Goal: Check status: Check status

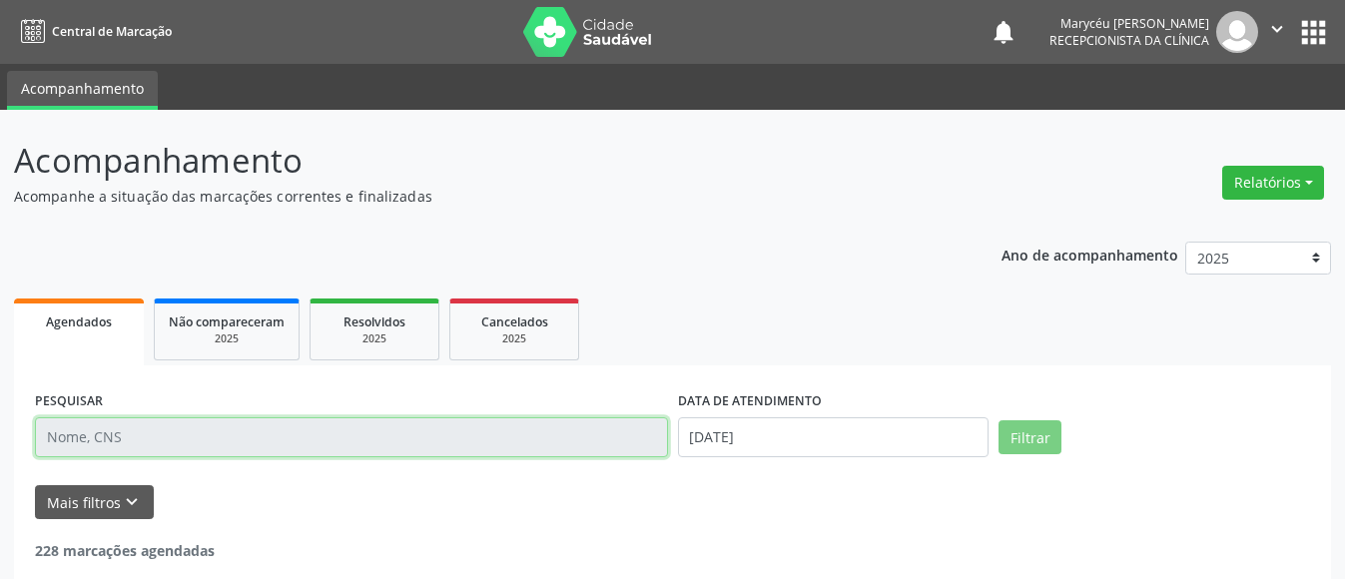
click at [249, 436] on input "text" at bounding box center [351, 437] width 633 height 40
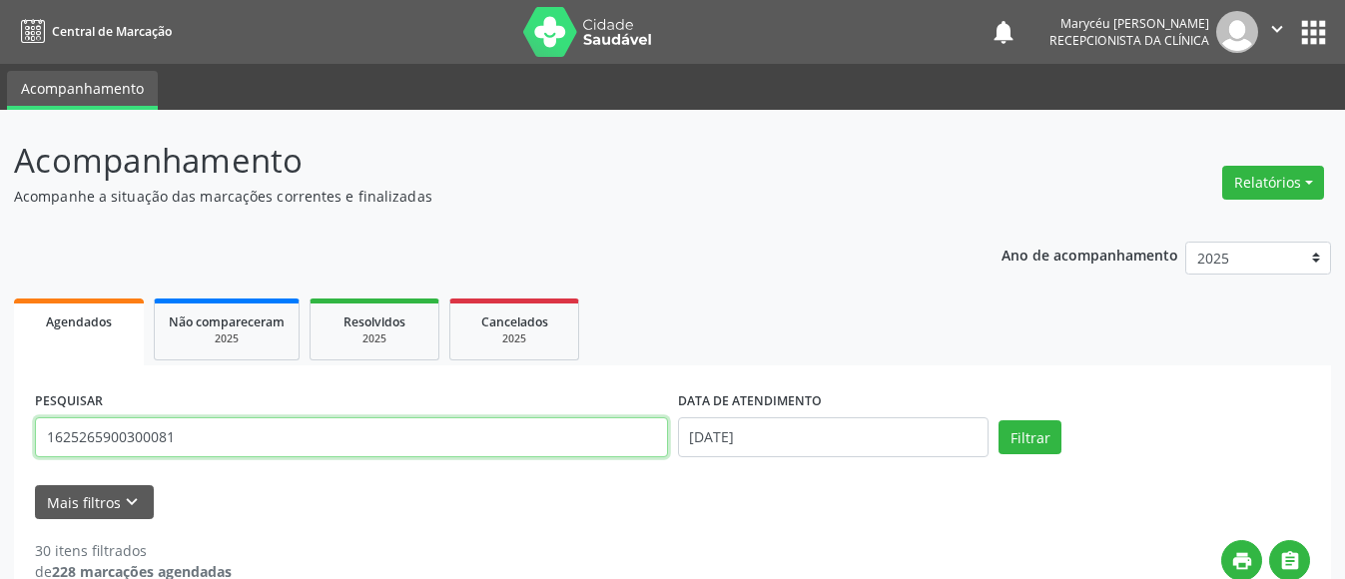
click at [999, 420] on button "Filtrar" at bounding box center [1030, 437] width 63 height 34
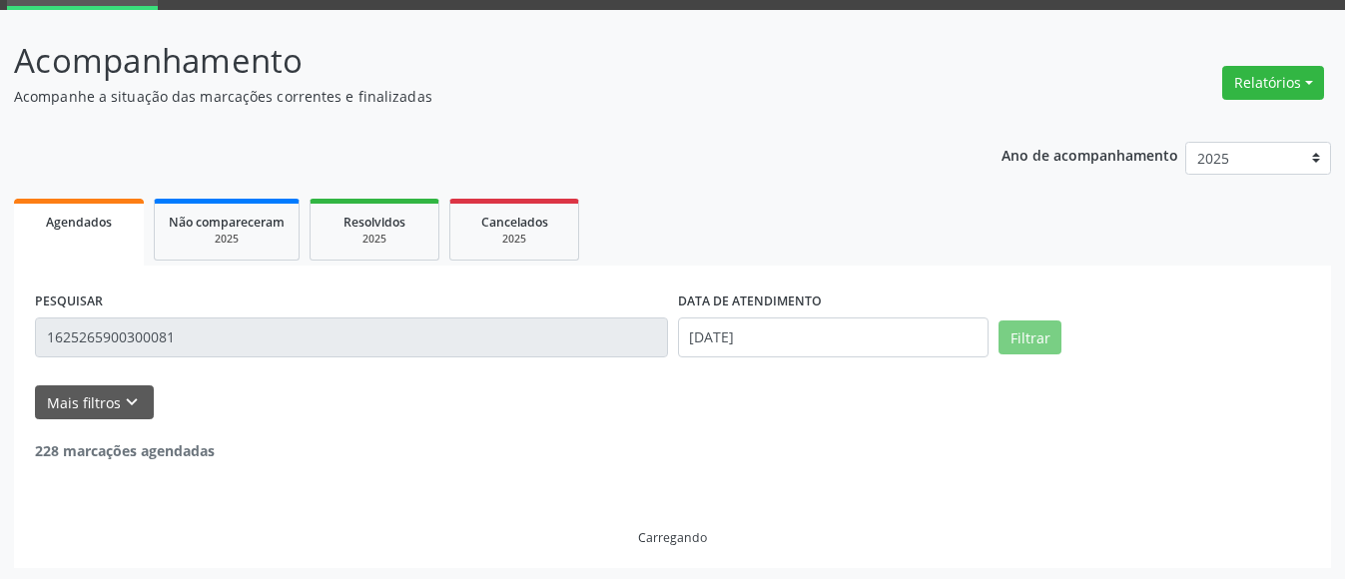
scroll to position [38, 0]
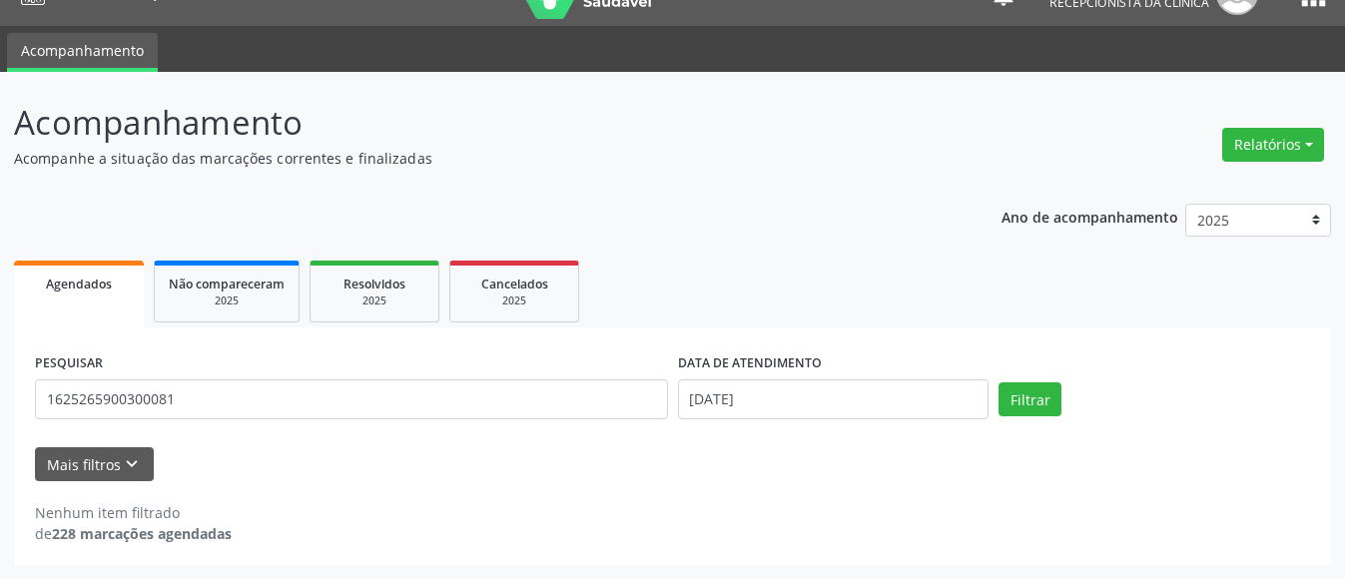
click at [490, 507] on div "Nenhum item filtrado de 228 marcações agendadas" at bounding box center [672, 523] width 1275 height 42
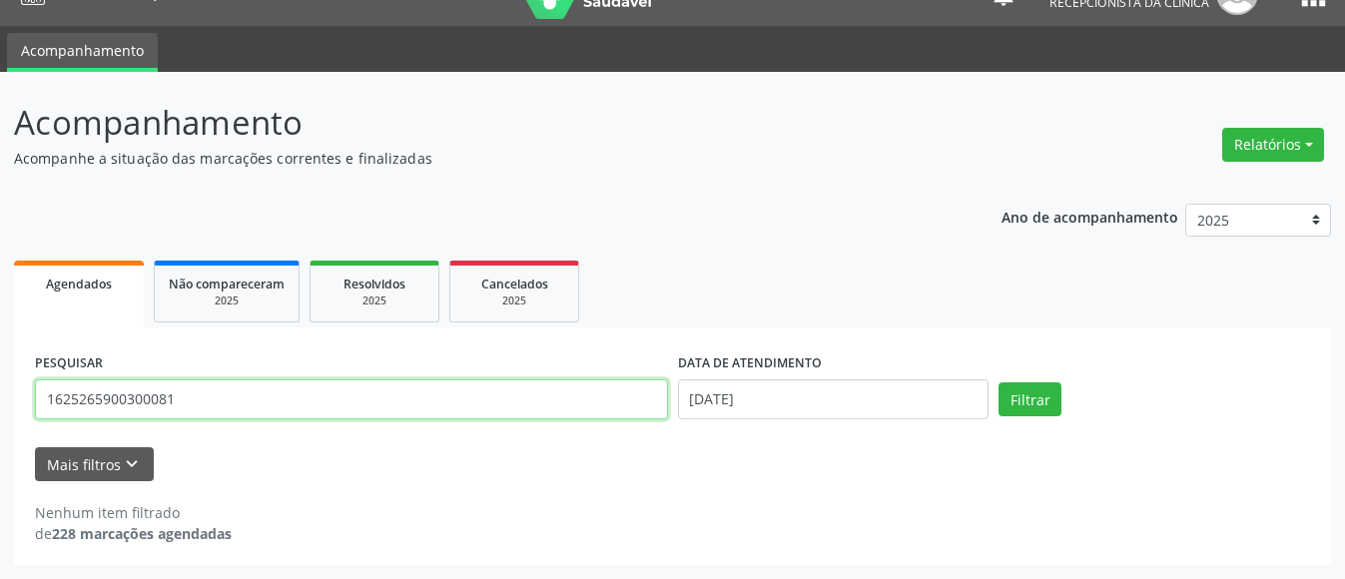
click at [266, 383] on input "1625265900300081" at bounding box center [351, 399] width 633 height 40
type input "1"
click at [999, 382] on button "Filtrar" at bounding box center [1030, 399] width 63 height 34
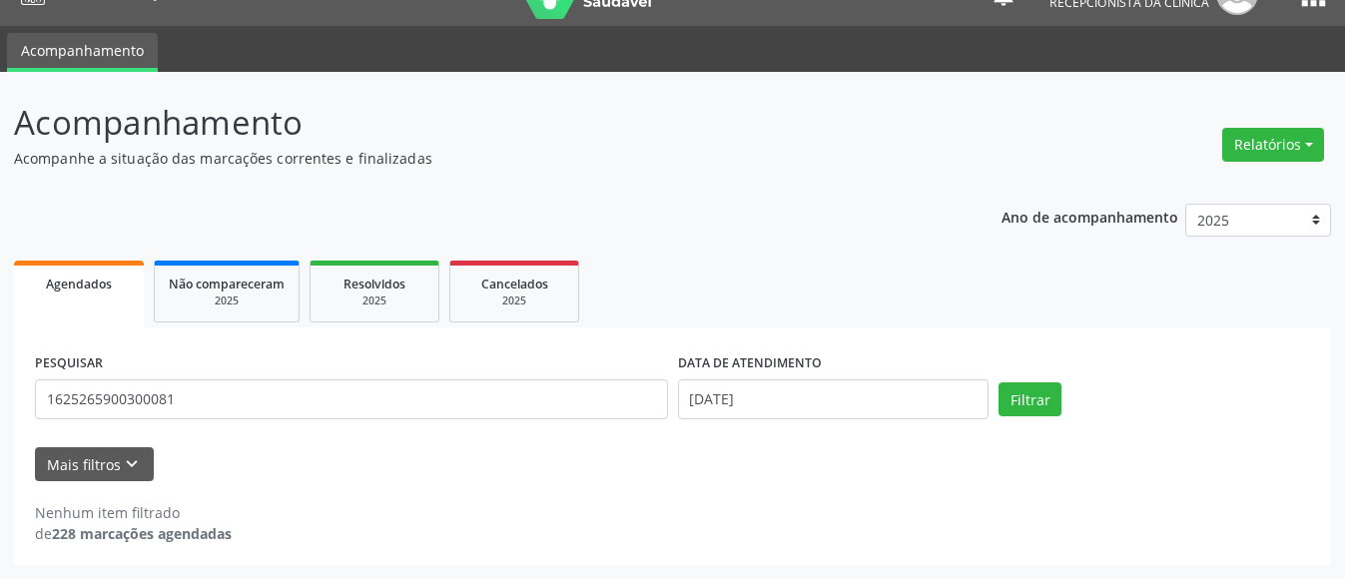
click at [352, 471] on div "Mais filtros keyboard_arrow_down" at bounding box center [672, 464] width 1285 height 35
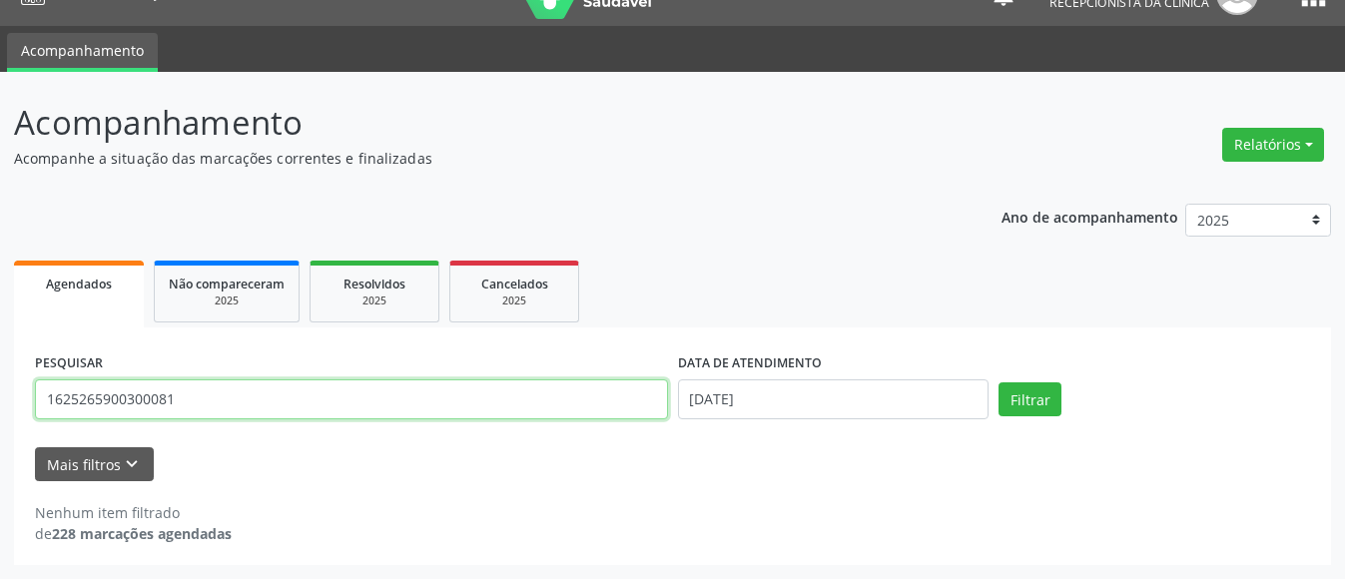
click at [223, 388] on input "1625265900300081" at bounding box center [351, 399] width 633 height 40
type input "1"
click at [999, 382] on button "Filtrar" at bounding box center [1030, 399] width 63 height 34
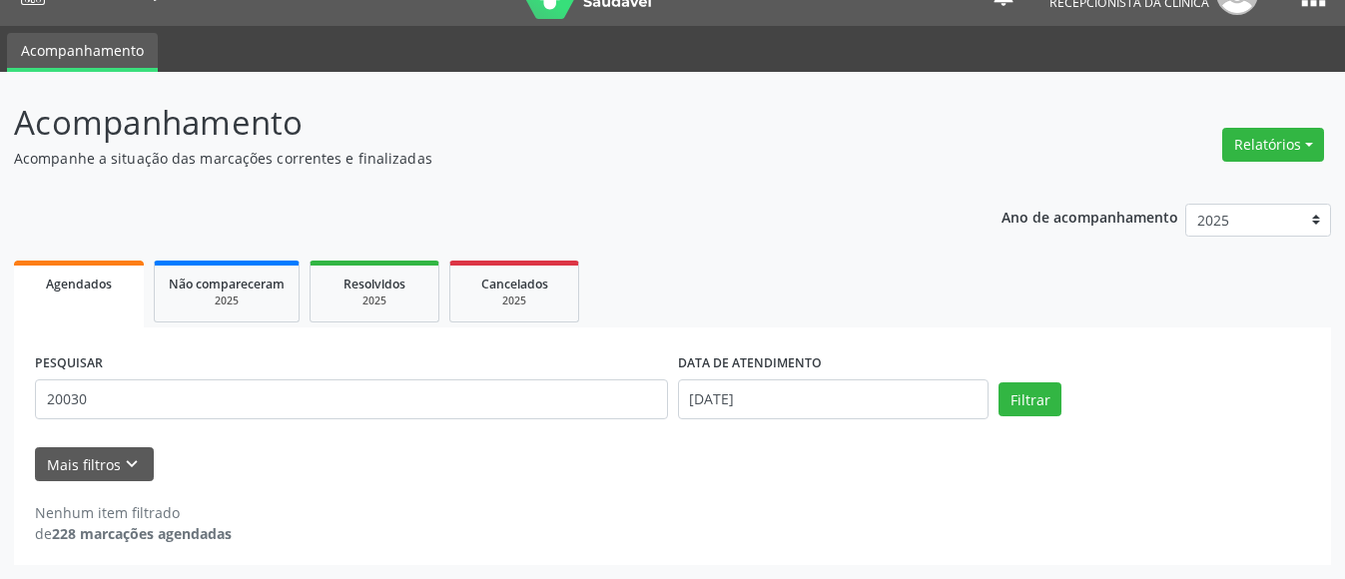
click at [268, 479] on div "Mais filtros keyboard_arrow_down" at bounding box center [672, 464] width 1285 height 35
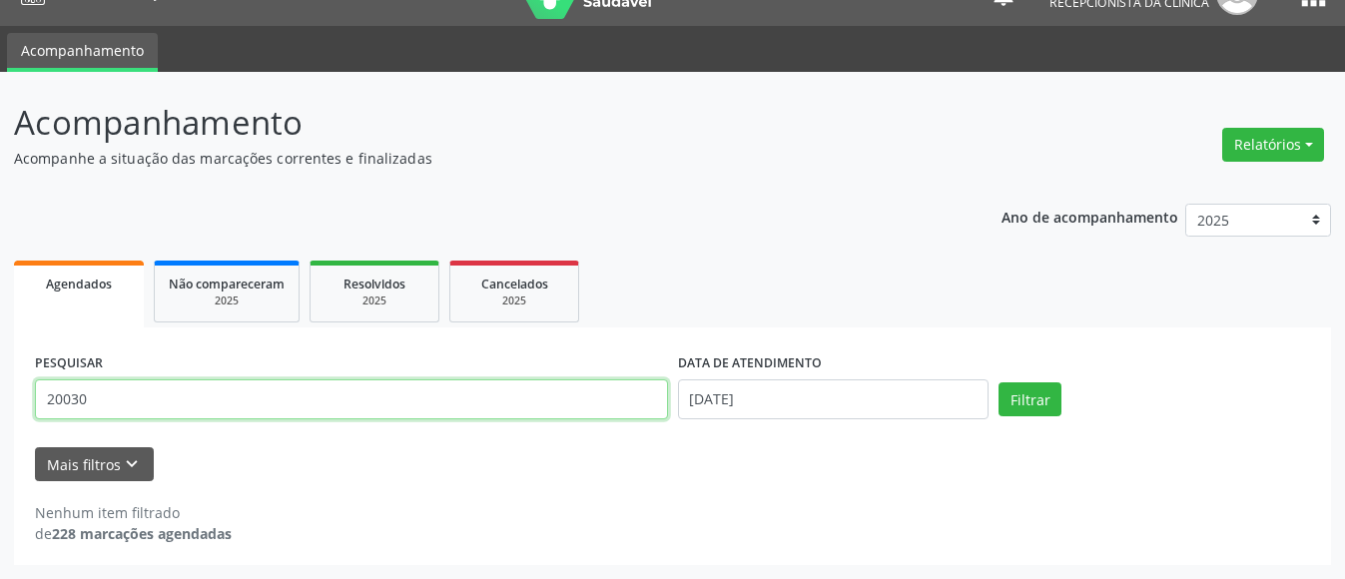
click at [210, 399] on input "20030" at bounding box center [351, 399] width 633 height 40
type input "2"
type input "[PERSON_NAME]"
click at [999, 382] on button "Filtrar" at bounding box center [1030, 399] width 63 height 34
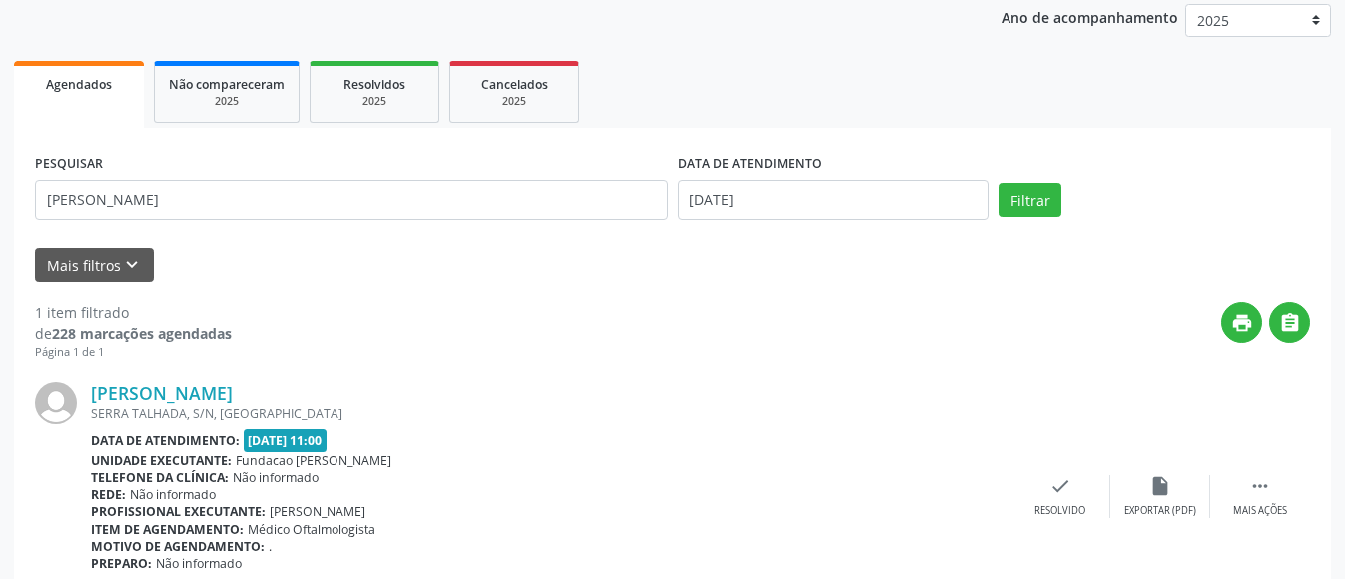
scroll to position [325, 0]
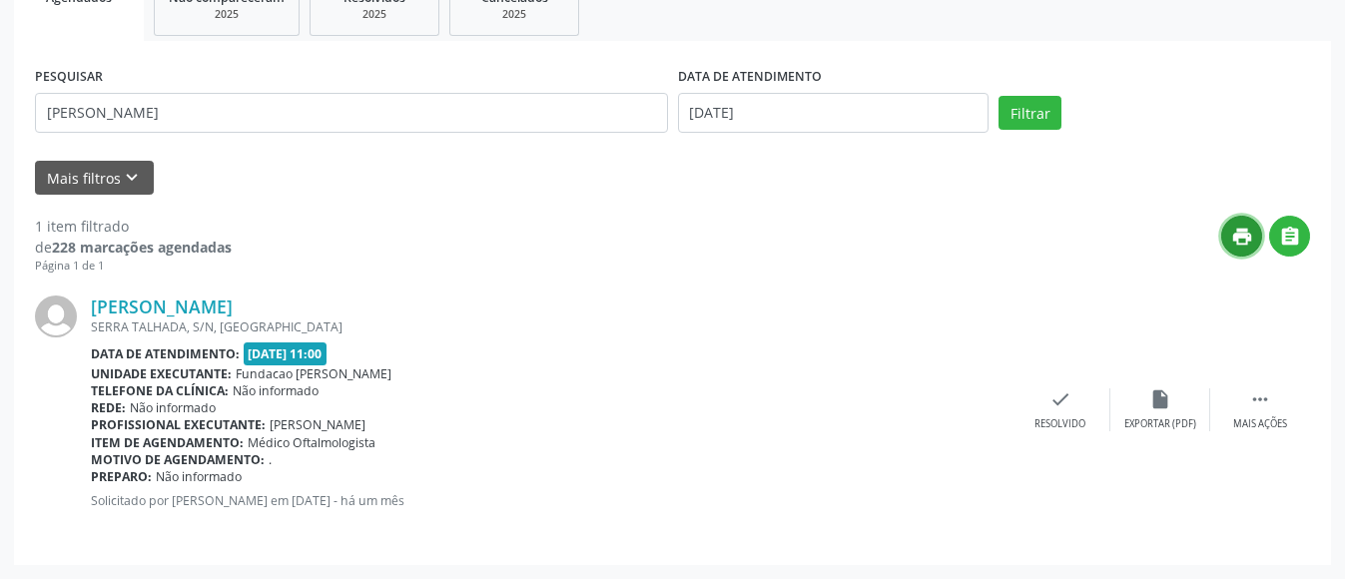
click at [1239, 240] on icon "print" at bounding box center [1242, 237] width 22 height 22
click at [584, 400] on div "Rede: Não informado" at bounding box center [551, 407] width 920 height 17
click at [1248, 399] on div " Mais ações" at bounding box center [1260, 409] width 100 height 43
click at [960, 404] on icon "print" at bounding box center [961, 399] width 22 height 22
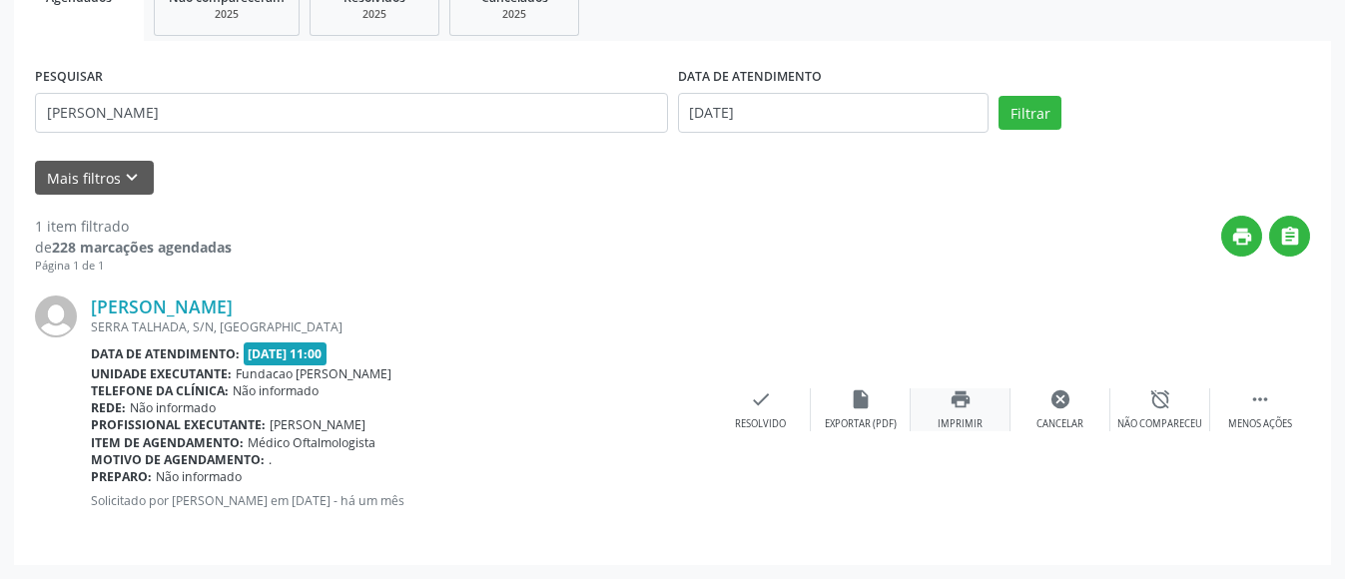
click at [951, 412] on div "print Imprimir" at bounding box center [961, 409] width 100 height 43
